Goal: Information Seeking & Learning: Learn about a topic

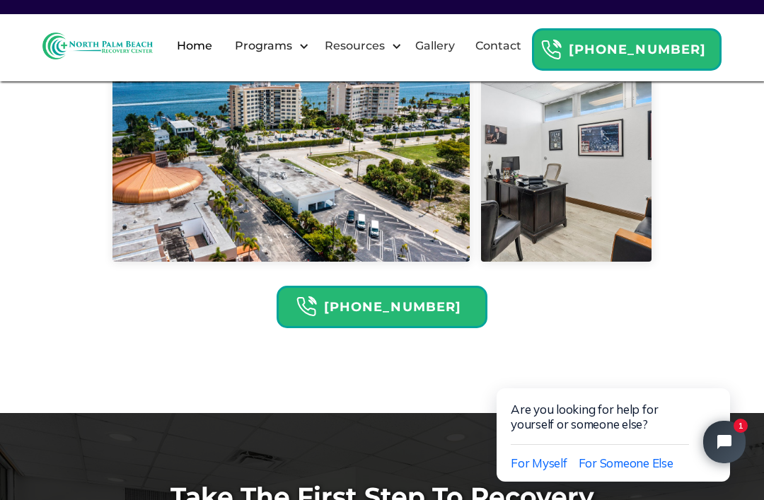
scroll to position [3886, 0]
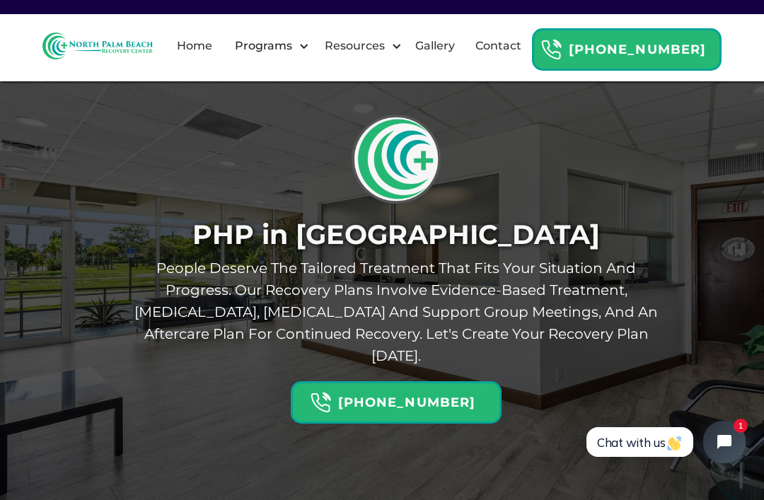
click at [405, 59] on div "Resources" at bounding box center [359, 45] width 93 height 45
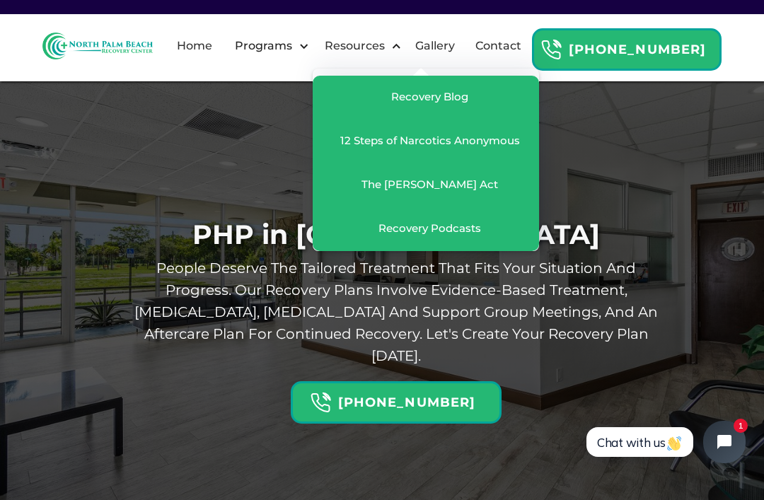
click at [309, 52] on div at bounding box center [304, 46] width 11 height 11
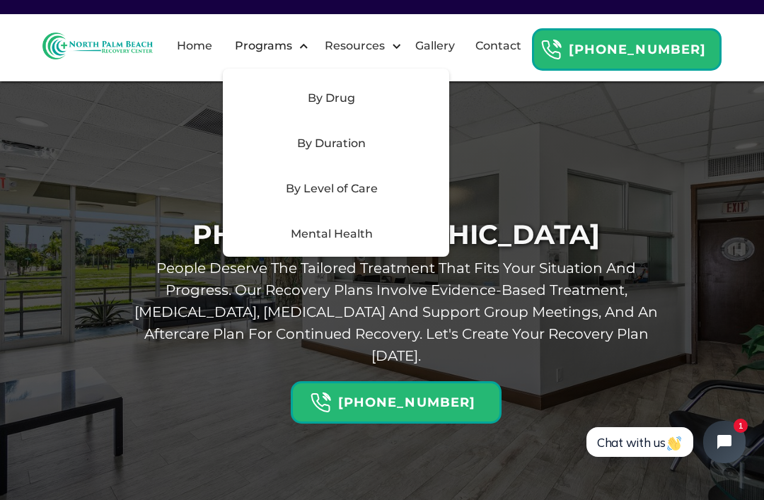
click at [424, 152] on div "By Duration" at bounding box center [331, 143] width 201 height 17
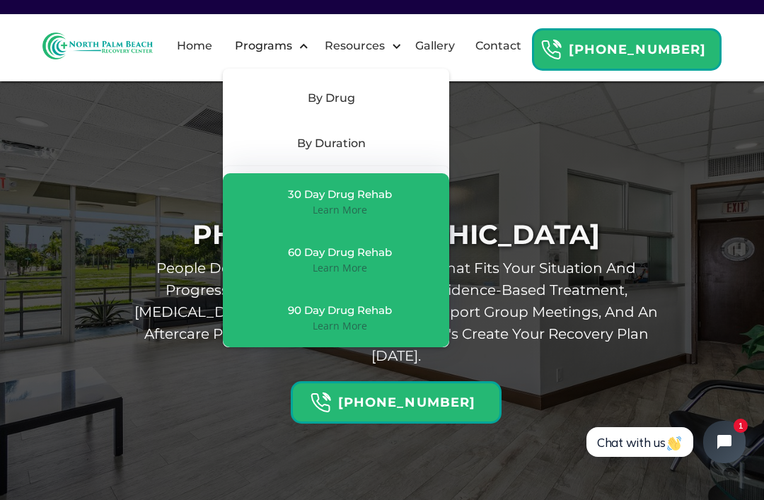
click at [392, 202] on div "30 Day Drug Rehab" at bounding box center [340, 195] width 104 height 14
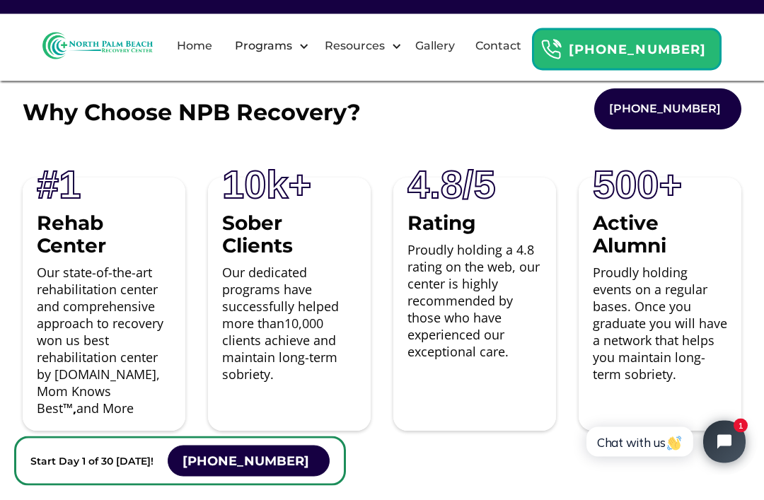
scroll to position [9702, 0]
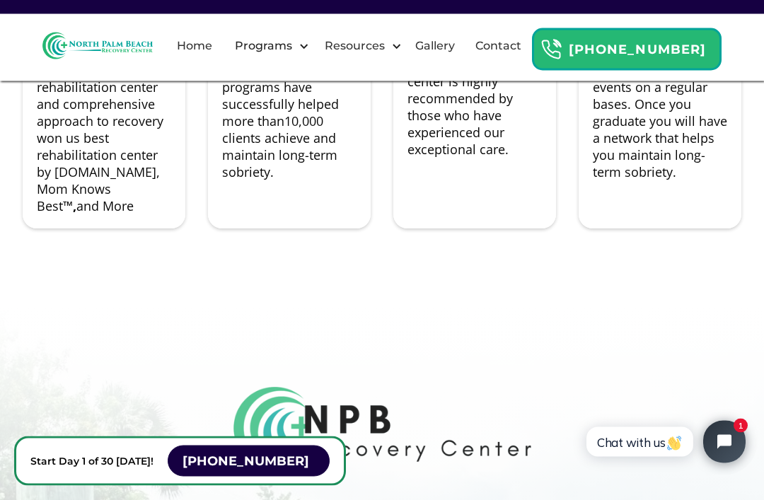
click at [296, 54] on div "Programs" at bounding box center [263, 46] width 64 height 17
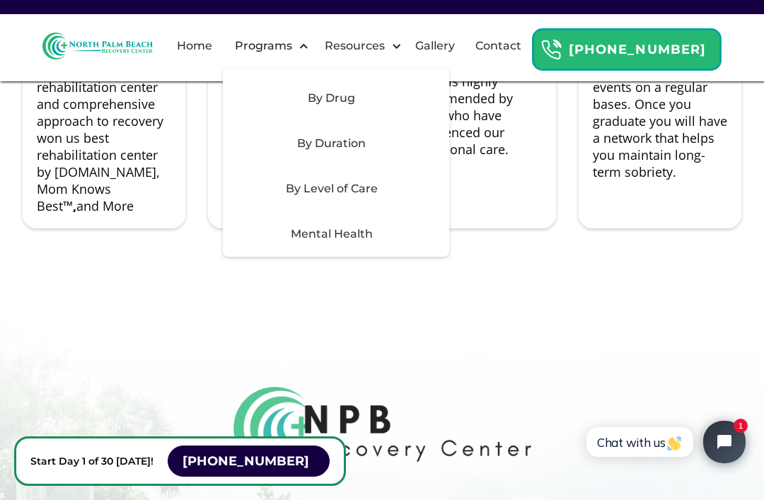
click at [362, 197] on div "By Level of Care" at bounding box center [331, 188] width 201 height 17
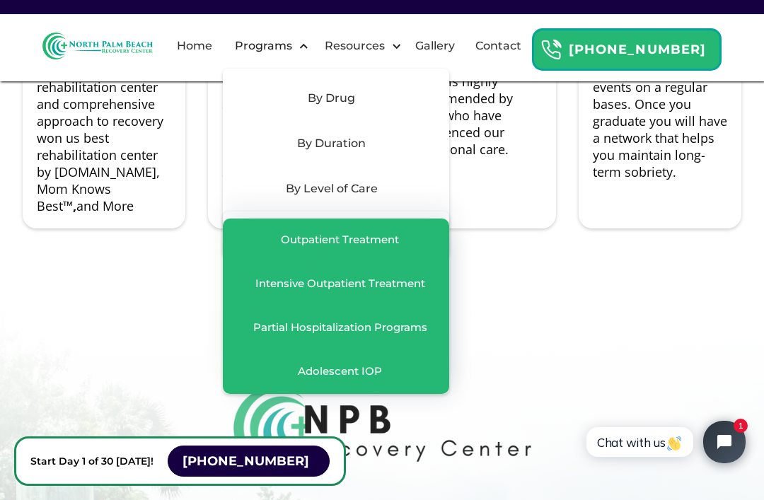
click at [332, 335] on div "Partial Hospitalization Programs" at bounding box center [340, 328] width 174 height 14
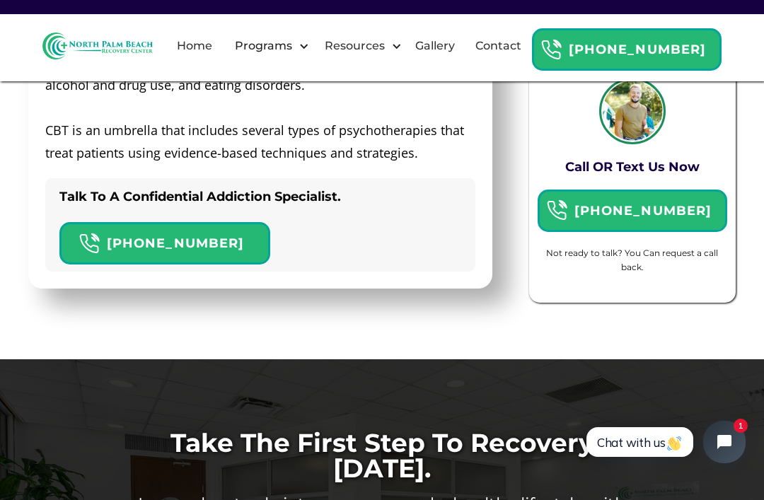
scroll to position [4644, 0]
